Goal: Navigation & Orientation: Find specific page/section

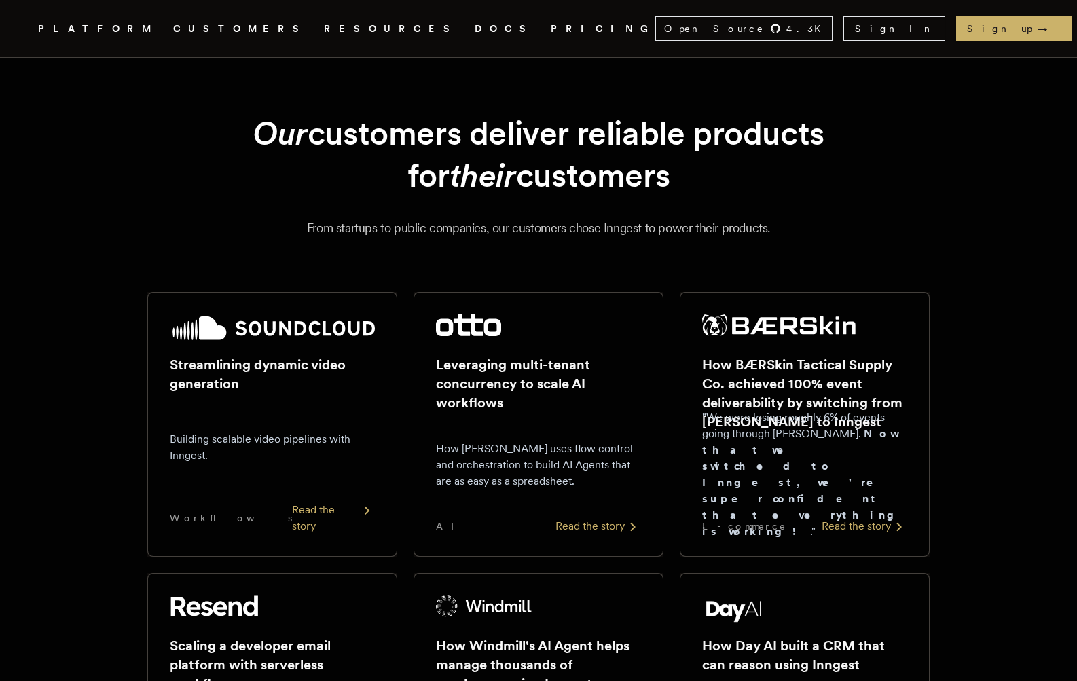
click at [281, 34] on icon "Global" at bounding box center [334, 78] width 106 height 115
